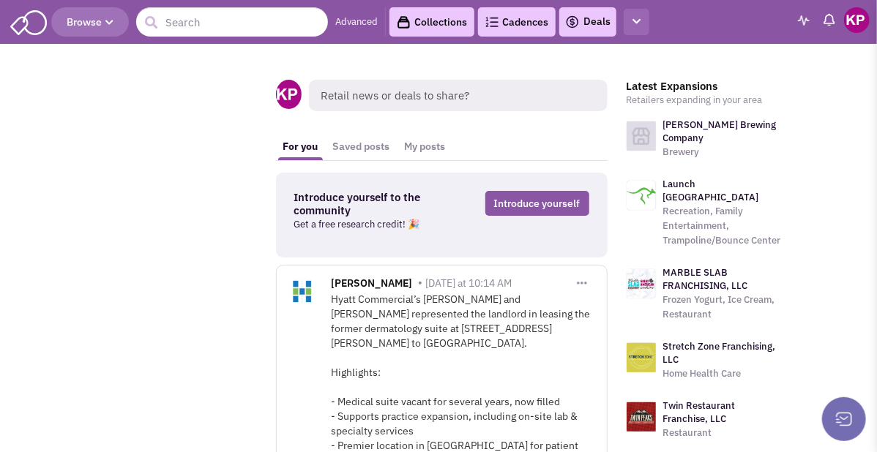
click at [639, 24] on icon "button" at bounding box center [637, 22] width 8 height 10
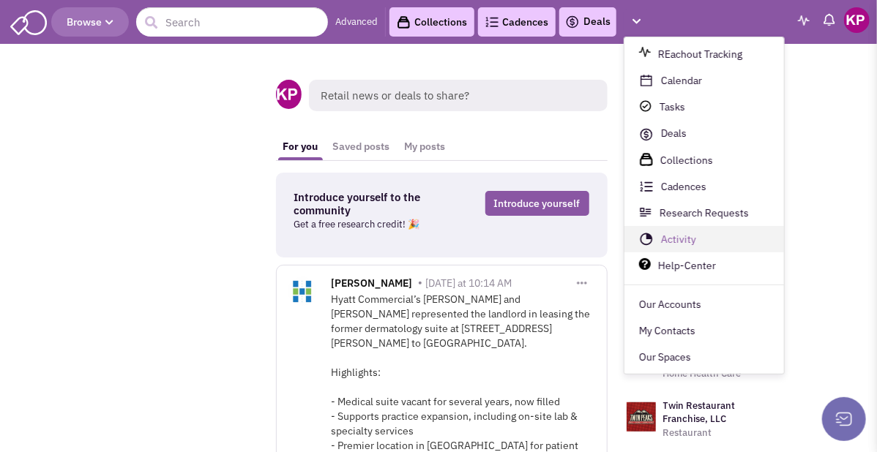
click at [673, 236] on link "Activity" at bounding box center [704, 240] width 160 height 26
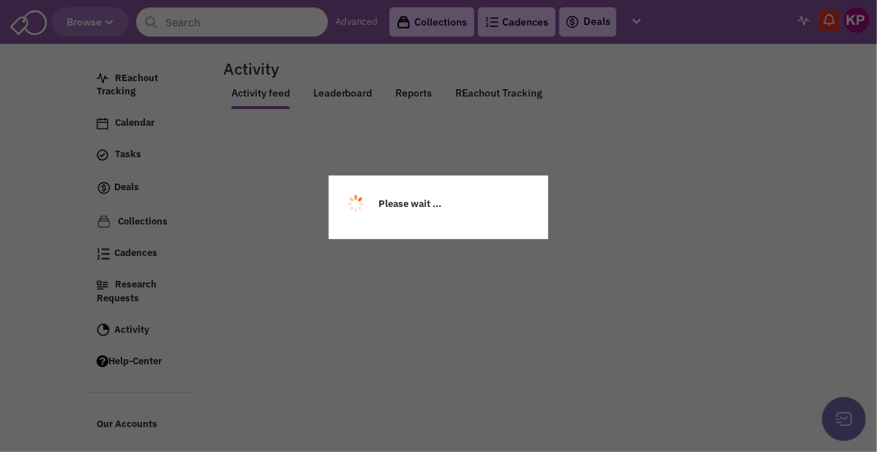
select select
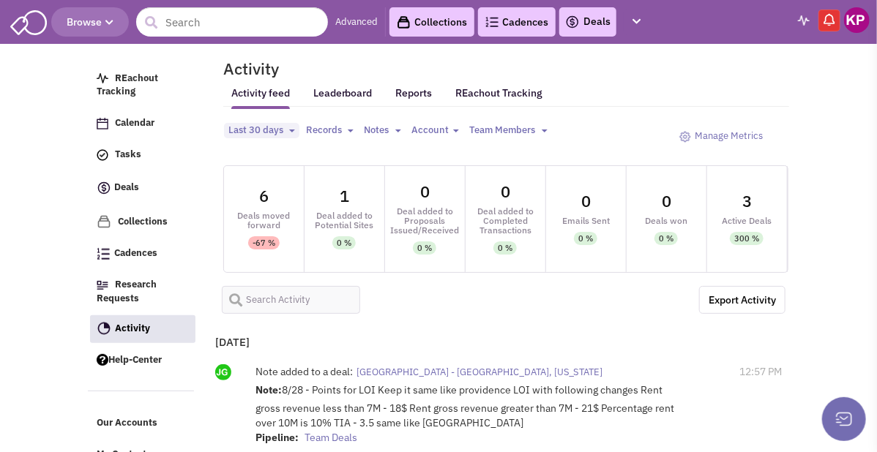
select select
click at [228, 133] on span "Last 30 days" at bounding box center [255, 130] width 55 height 12
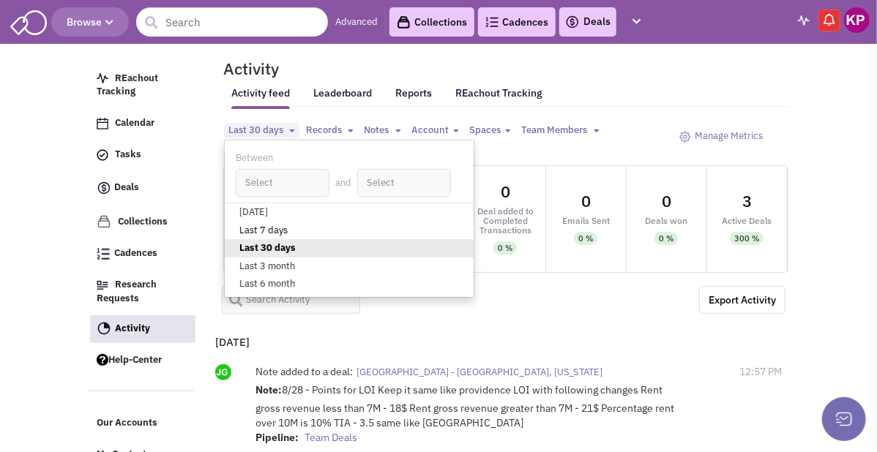
click at [225, 233] on link "Last 7 days" at bounding box center [349, 231] width 249 height 18
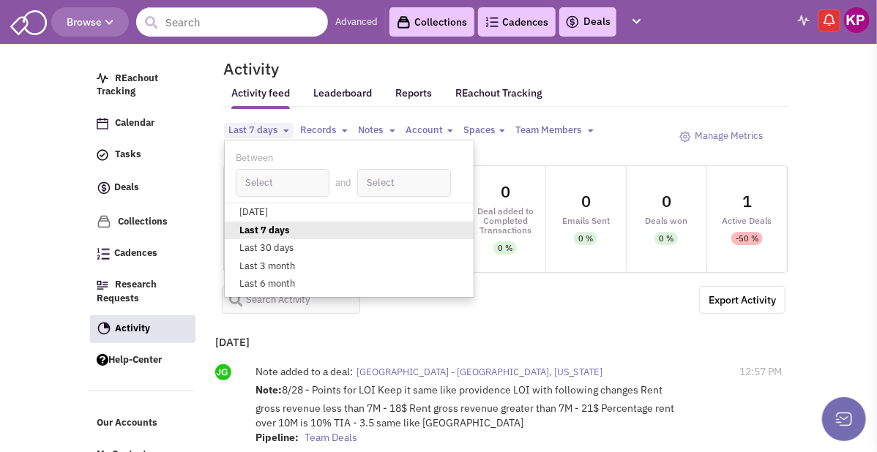
click at [586, 321] on div "Export Activity CSV" at bounding box center [500, 300] width 577 height 42
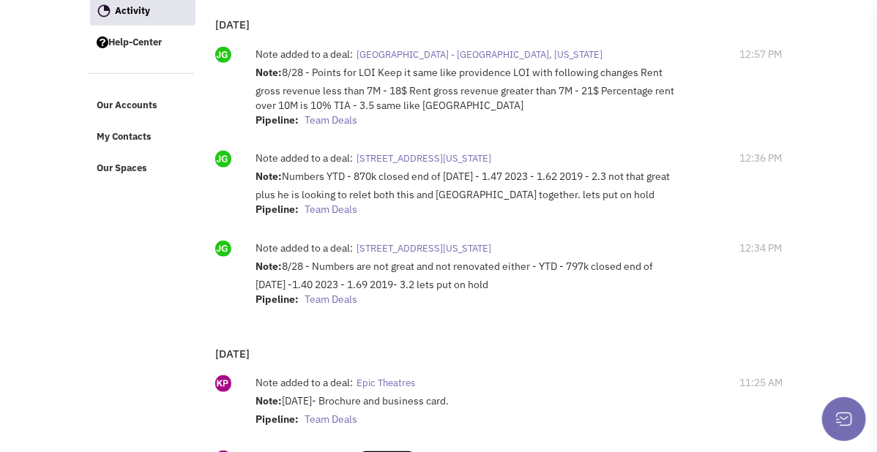
scroll to position [293, 0]
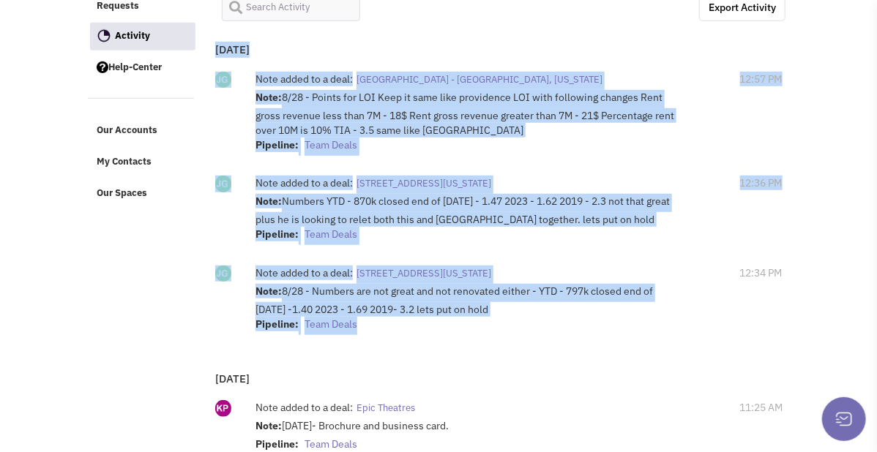
drag, startPoint x: 387, startPoint y: 336, endPoint x: 157, endPoint y: 75, distance: 347.0
click at [205, 75] on div "0 Deals moved forward -100 % 0 Deal added to Potential Sites 0 % 0 Deal added t…" at bounding box center [497, 257] width 584 height 768
copy div "Today Note added to a deal: Lakeside Village - Lakeland, Florida Note: 8/28 - P…"
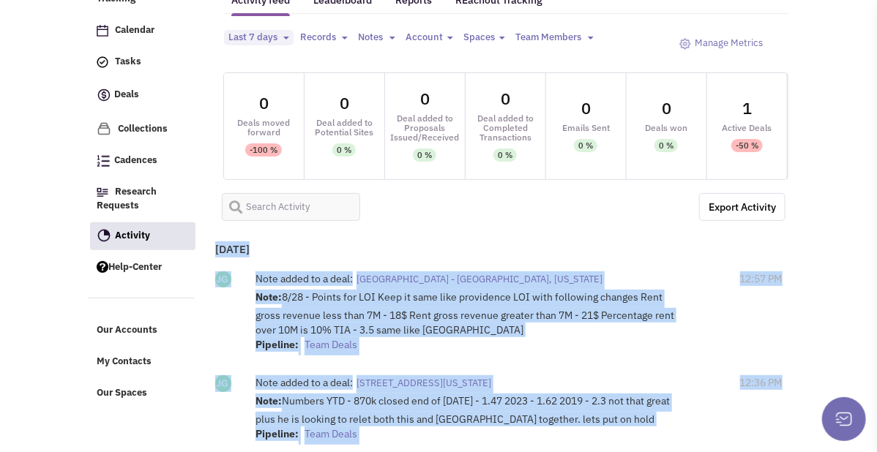
scroll to position [0, 0]
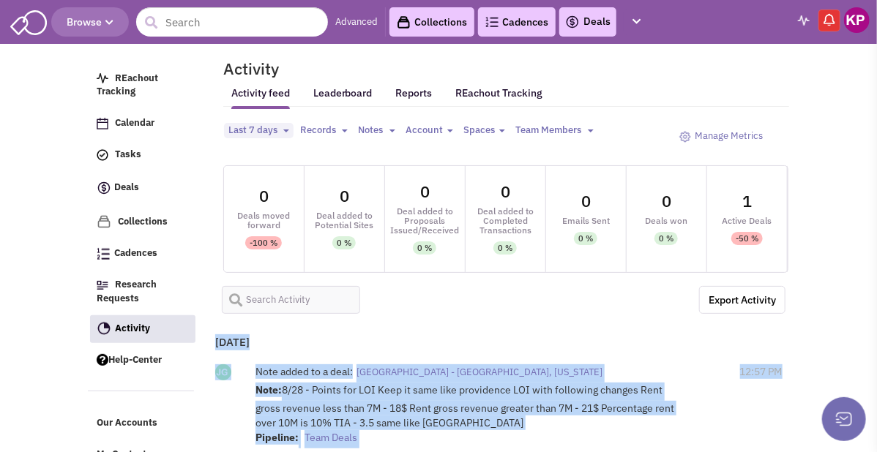
drag, startPoint x: 865, startPoint y: 20, endPoint x: 863, endPoint y: 28, distance: 8.3
click at [865, 20] on img at bounding box center [857, 20] width 26 height 26
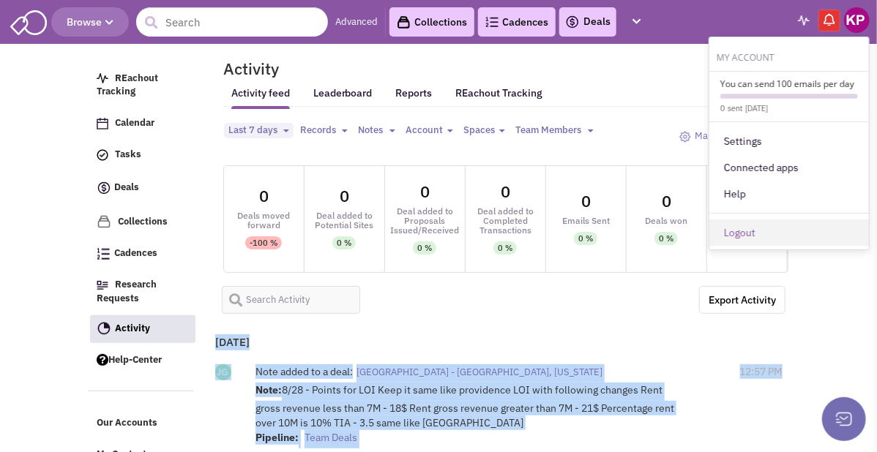
click at [788, 226] on link "Logout" at bounding box center [789, 233] width 160 height 26
